Goal: Navigation & Orientation: Understand site structure

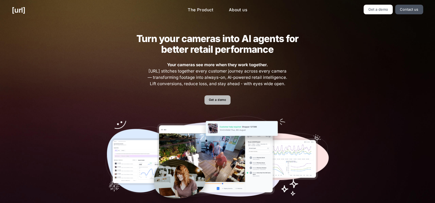
click at [221, 102] on link "Get a demo" at bounding box center [217, 100] width 26 height 10
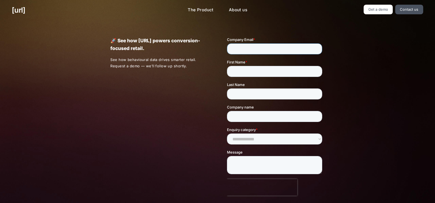
click at [248, 49] on input "Company Email *" at bounding box center [274, 48] width 95 height 11
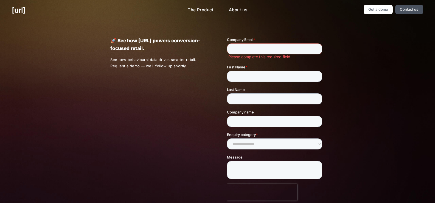
click at [163, 101] on div "🚀 See how [URL] powers conversion-focused retail. See how behavioural data driv…" at bounding box center [217, 133] width 238 height 226
click at [411, 8] on link "Contact us" at bounding box center [409, 10] width 28 height 10
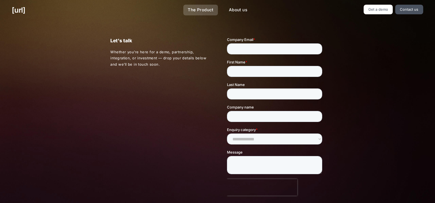
click at [212, 7] on link "The Product" at bounding box center [200, 10] width 35 height 11
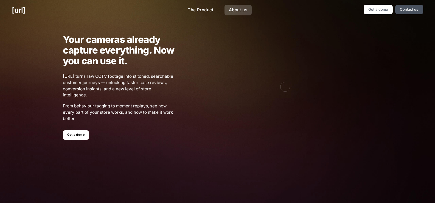
click at [235, 10] on link "About us" at bounding box center [237, 10] width 27 height 11
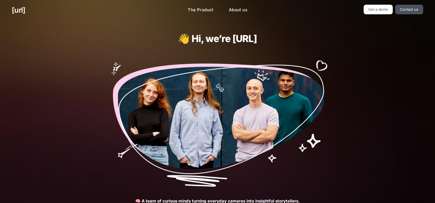
click at [336, 38] on div "👋 Hi, we’re Black.ai 🧠 A team of curious minds turning everyday cameras into in…" at bounding box center [217, 165] width 247 height 291
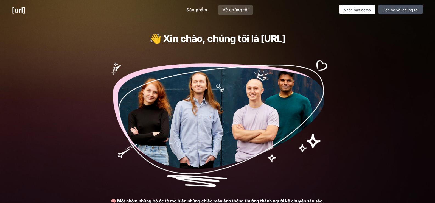
click at [237, 13] on link "Về chúng tôi" at bounding box center [235, 10] width 35 height 11
click at [354, 11] on font "Nhận bản demo" at bounding box center [356, 10] width 27 height 4
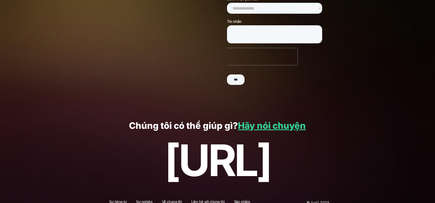
scroll to position [149, 0]
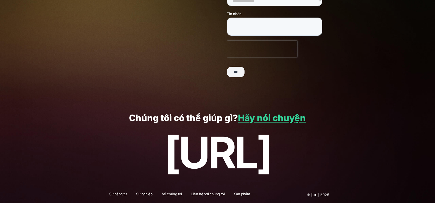
click at [276, 117] on font "Hãy nói chuyện" at bounding box center [272, 117] width 68 height 11
